Goal: Register for event/course

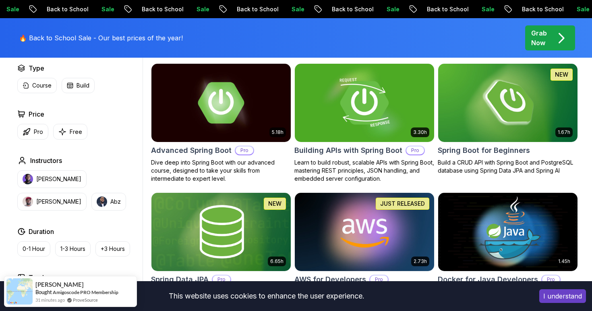
scroll to position [237, 0]
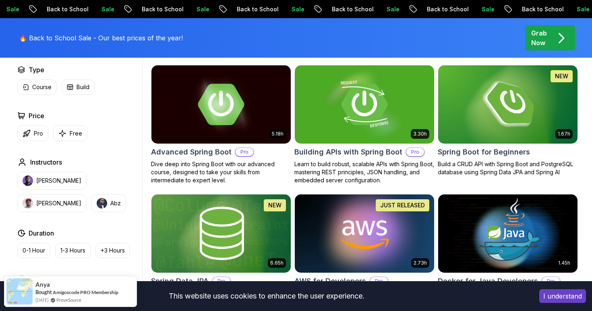
scroll to position [237, 0]
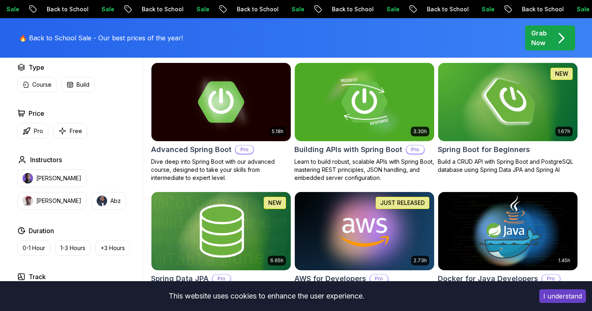
click at [530, 118] on img at bounding box center [508, 102] width 146 height 82
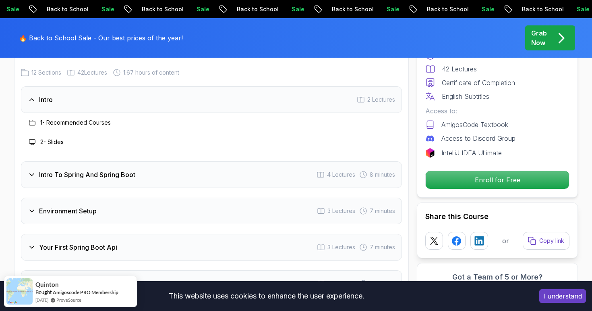
scroll to position [1037, 0]
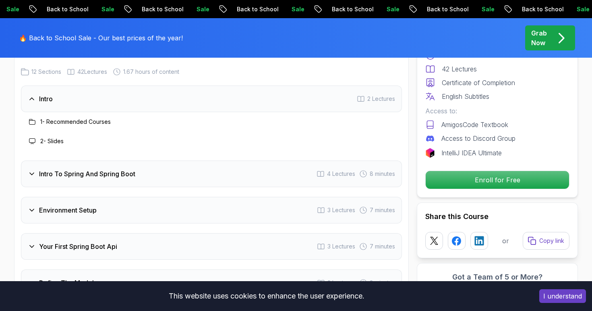
click at [33, 98] on icon at bounding box center [32, 99] width 4 height 2
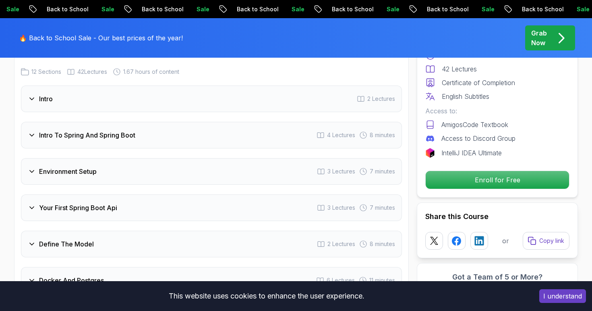
click at [33, 95] on icon at bounding box center [32, 99] width 8 height 8
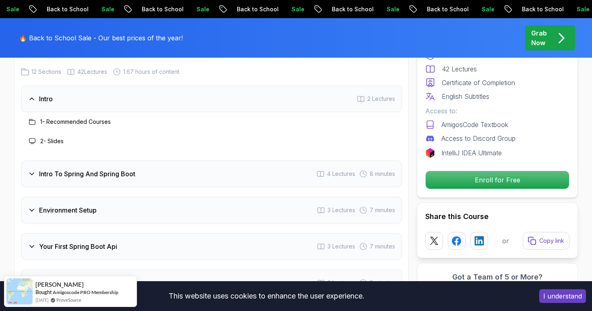
click at [33, 118] on icon at bounding box center [32, 121] width 6 height 6
click at [51, 118] on h3 "1 - Recommended Courses" at bounding box center [75, 122] width 71 height 8
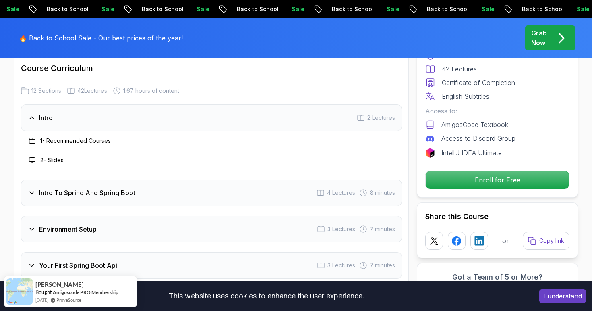
scroll to position [1016, 0]
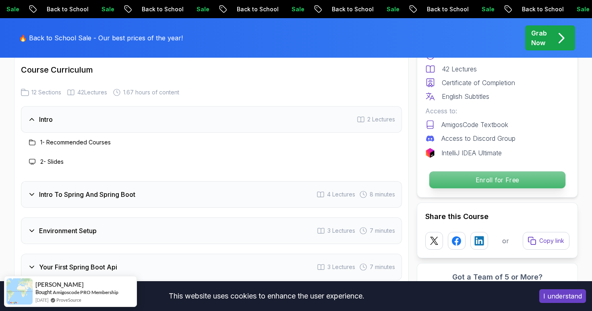
click at [478, 183] on p "Enroll for Free" at bounding box center [498, 179] width 136 height 17
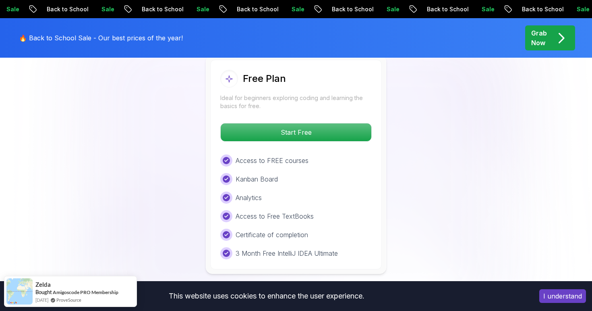
scroll to position [1718, 0]
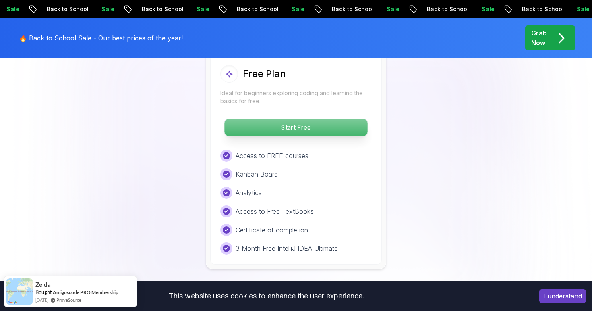
click at [292, 119] on p "Start Free" at bounding box center [295, 127] width 143 height 17
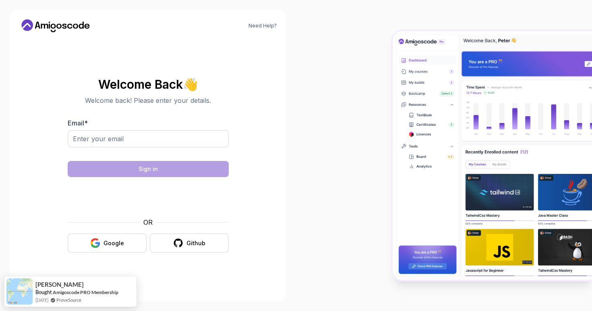
scroll to position [480, 0]
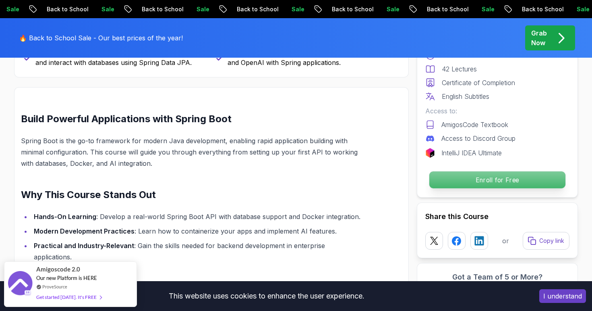
click at [466, 179] on p "Enroll for Free" at bounding box center [498, 179] width 136 height 17
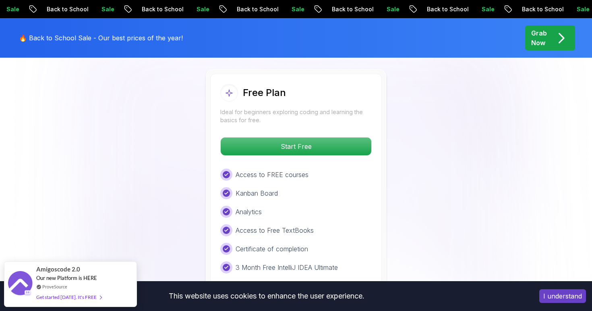
scroll to position [1700, 0]
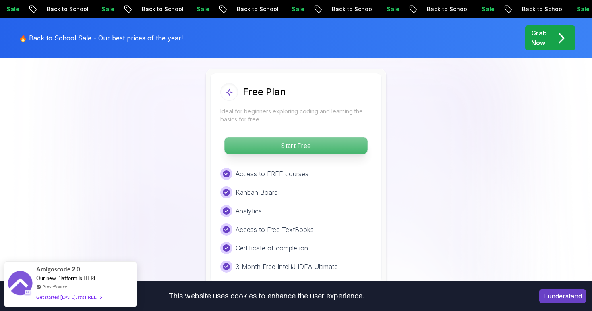
click at [305, 138] on p "Start Free" at bounding box center [295, 145] width 143 height 17
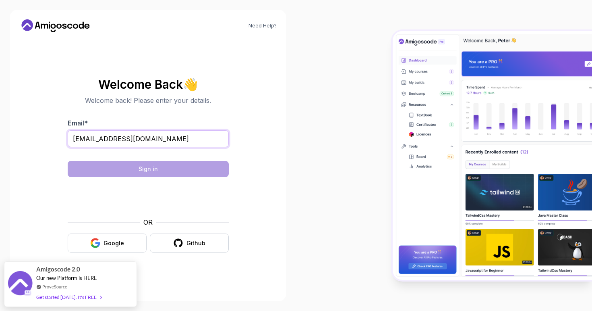
type input "[EMAIL_ADDRESS][DOMAIN_NAME]"
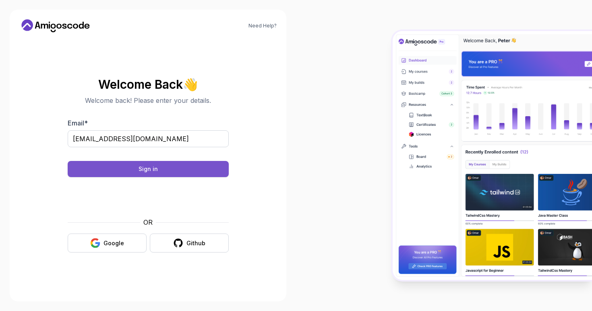
click at [141, 169] on div "Sign in" at bounding box center [148, 169] width 19 height 8
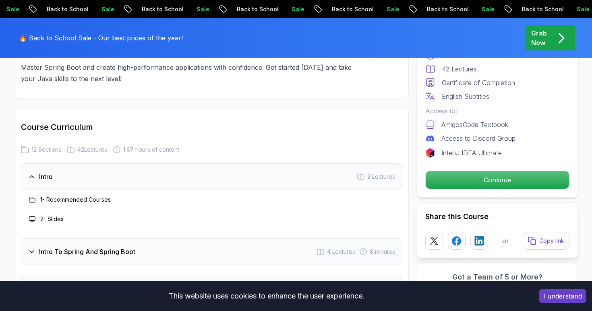
scroll to position [968, 0]
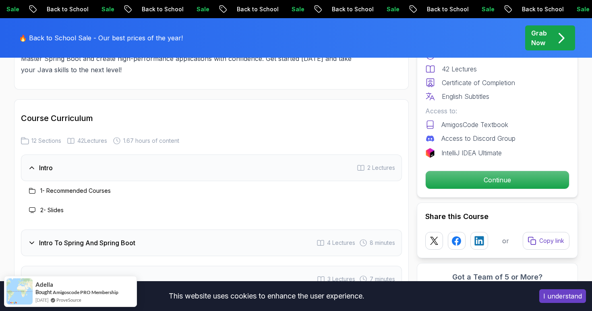
click at [33, 187] on icon at bounding box center [32, 190] width 6 height 6
click at [66, 185] on div "1 - Recommended Courses" at bounding box center [211, 190] width 381 height 19
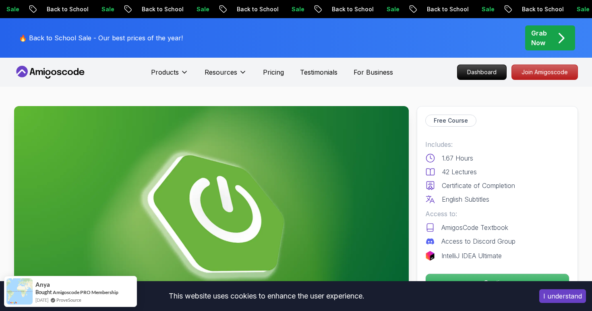
scroll to position [0, 0]
click at [442, 119] on p "Free Course" at bounding box center [451, 120] width 34 height 8
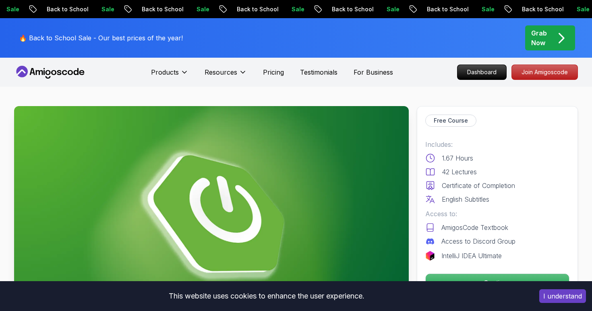
click at [453, 159] on p "1.67 Hours" at bounding box center [457, 158] width 31 height 10
click at [453, 174] on p "42 Lectures" at bounding box center [459, 172] width 35 height 10
click at [454, 200] on p "English Subtitles" at bounding box center [466, 199] width 48 height 10
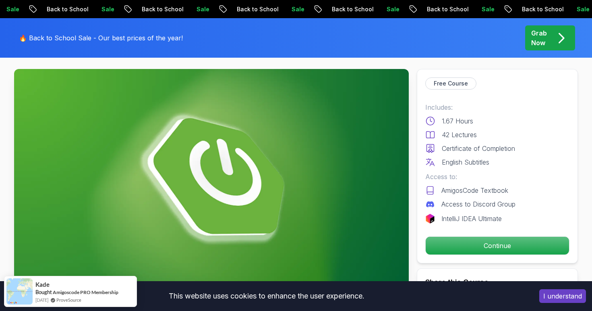
scroll to position [45, 0]
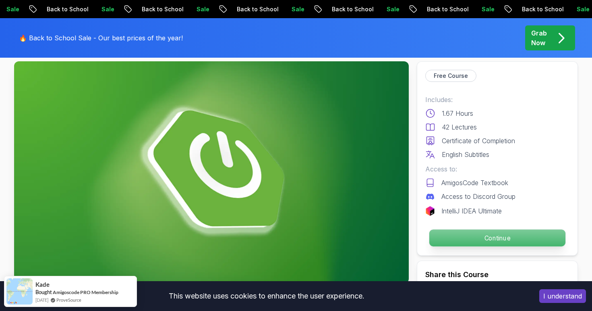
click at [459, 238] on p "Continue" at bounding box center [498, 237] width 136 height 17
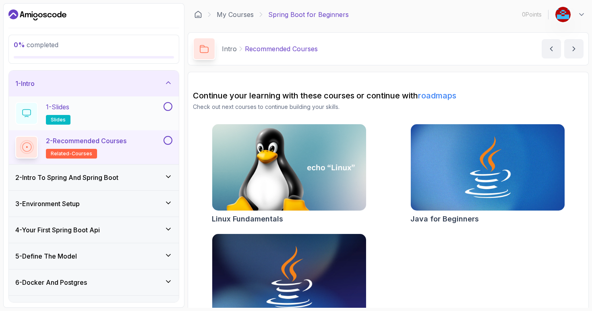
click at [32, 116] on div at bounding box center [26, 113] width 23 height 23
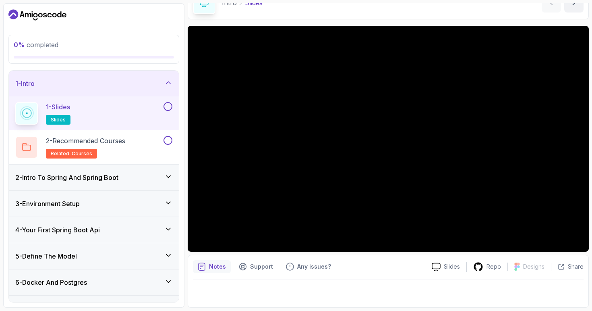
click at [171, 177] on icon at bounding box center [168, 177] width 8 height 8
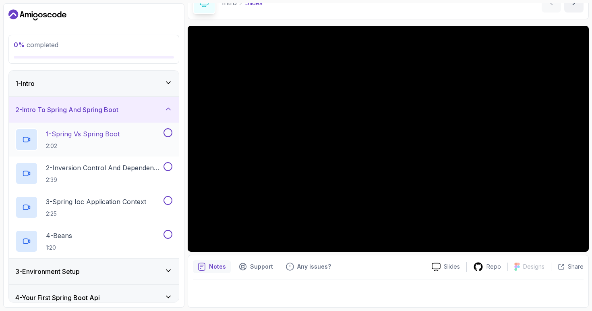
click at [69, 135] on p "1 - Spring Vs Spring Boot" at bounding box center [83, 134] width 74 height 10
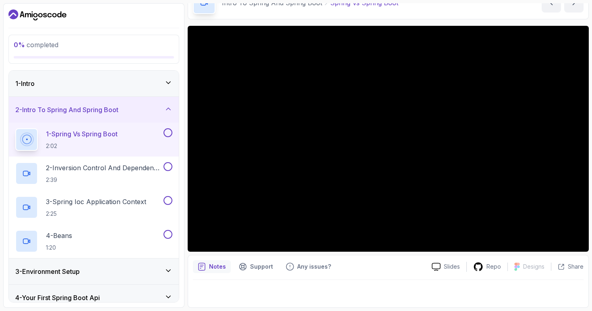
scroll to position [46, 0]
